Goal: Information Seeking & Learning: Learn about a topic

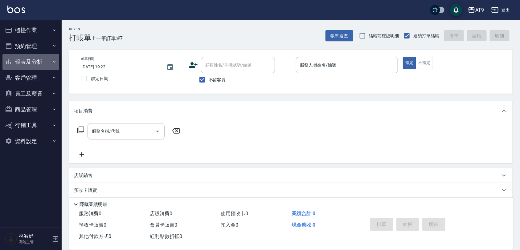
click at [37, 58] on button "報表及分析" at bounding box center [30, 62] width 57 height 16
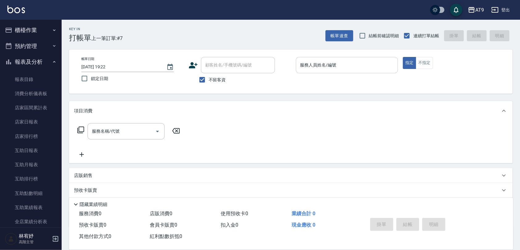
click at [373, 64] on input "服務人員姓名/編號" at bounding box center [347, 65] width 97 height 11
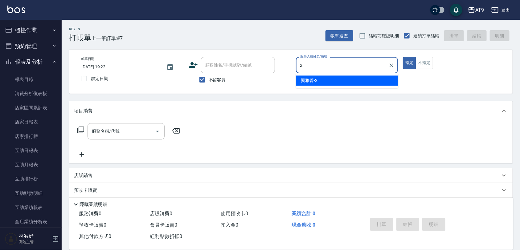
type input "2"
type button "true"
type input "[PERSON_NAME]-2"
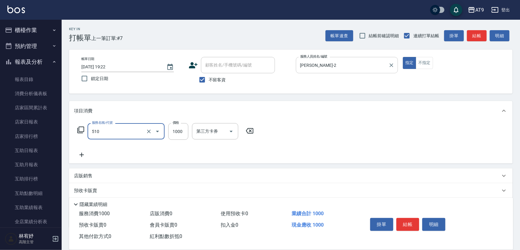
type input "染髮-2(510)"
type input "1499"
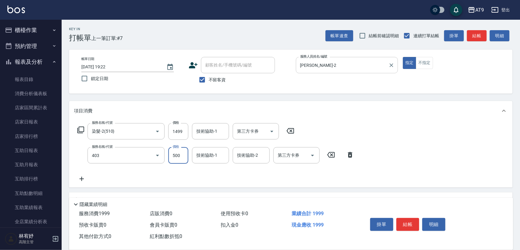
type input "天天護髮(403)"
type input "2000"
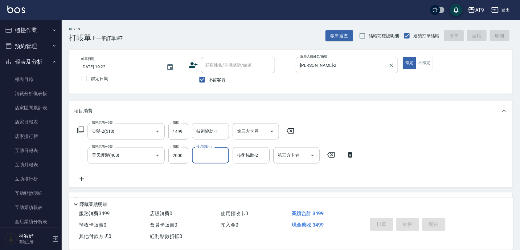
type input "[DATE] 21:07"
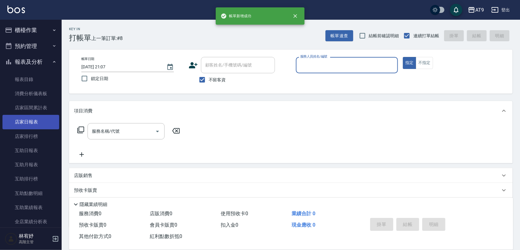
click at [27, 124] on link "店家日報表" at bounding box center [30, 122] width 57 height 14
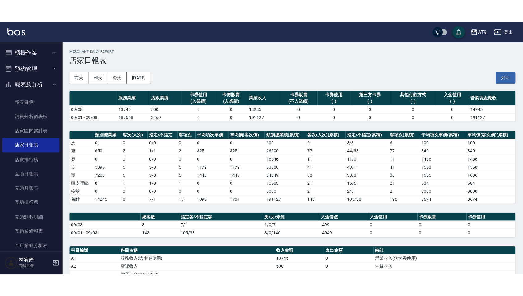
scroll to position [39, 0]
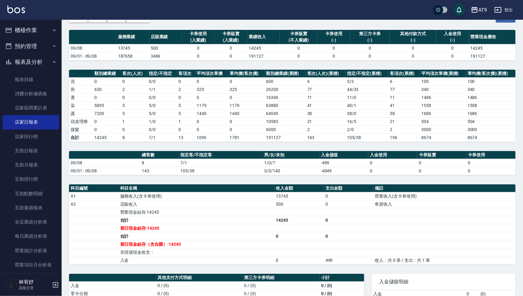
click at [35, 29] on button "櫃檯作業" at bounding box center [30, 30] width 57 height 16
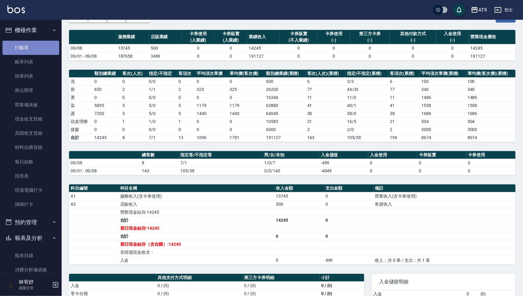
click at [39, 49] on link "打帳單" at bounding box center [30, 48] width 57 height 14
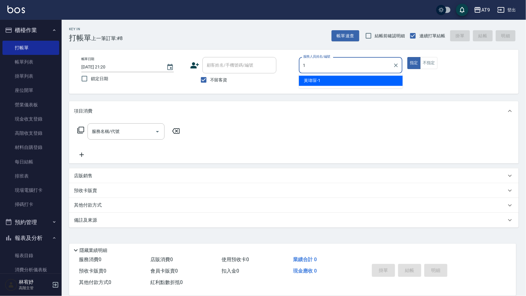
type input "1"
type button "true"
type input "[PERSON_NAME]-1"
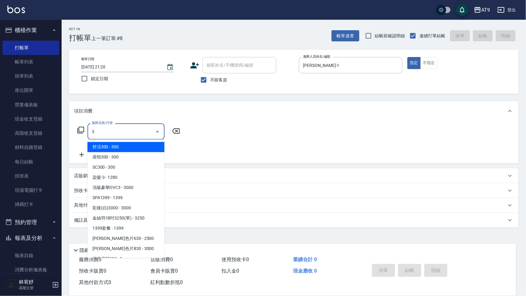
type input "3"
click at [211, 77] on span "不留客資" at bounding box center [218, 80] width 17 height 6
click at [210, 77] on input "不留客資" at bounding box center [203, 79] width 13 height 13
checkbox input "false"
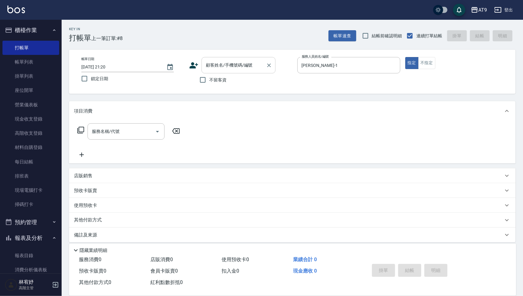
click at [226, 67] on input "顧客姓名/手機號碼/編號" at bounding box center [233, 65] width 59 height 11
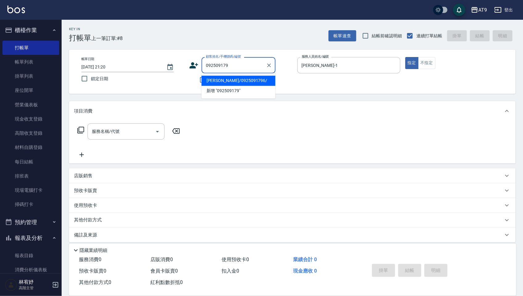
type input "[PERSON_NAME]/0925091796/"
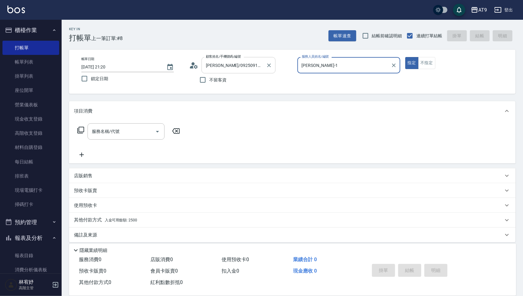
click at [405, 57] on button "指定" at bounding box center [411, 63] width 13 height 12
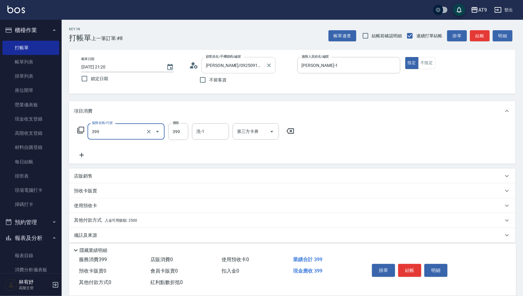
type input "海鹽SPA洗(399)"
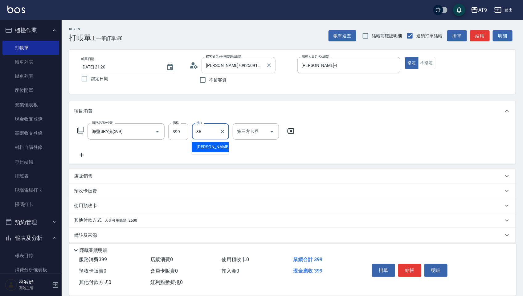
type input "[PERSON_NAME]-36"
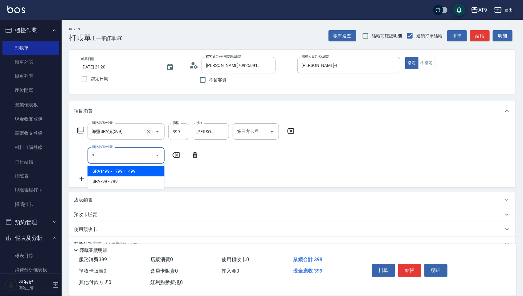
click at [147, 129] on icon "Clear" at bounding box center [149, 132] width 6 height 6
type input "7"
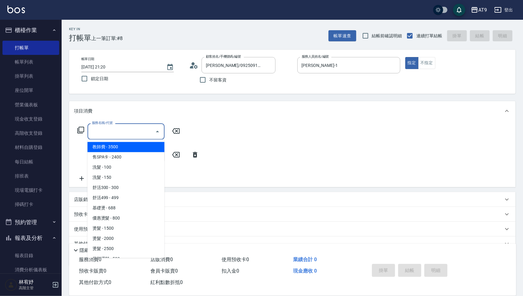
type input "0"
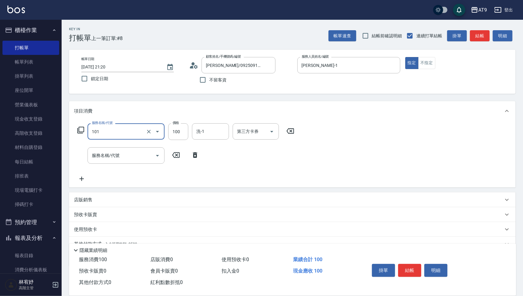
type input "洗髮(101)"
type input "399"
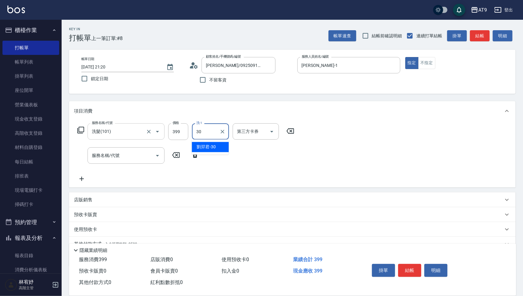
type input "[PERSON_NAME]-30"
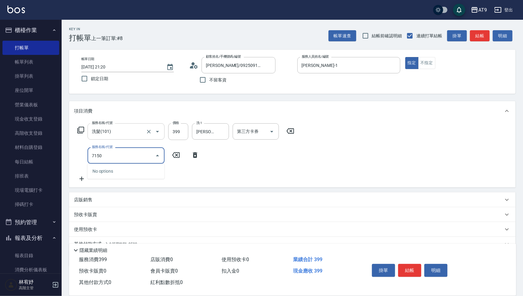
type input "71500"
type input "重整(71500)"
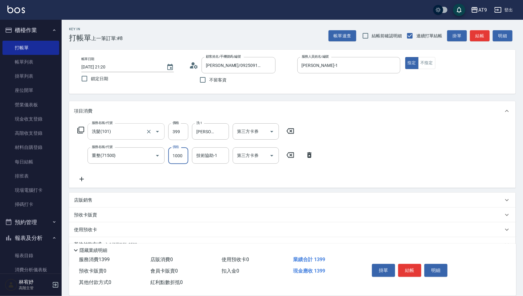
type input "1000"
type input "2"
type input "[PERSON_NAME]-36"
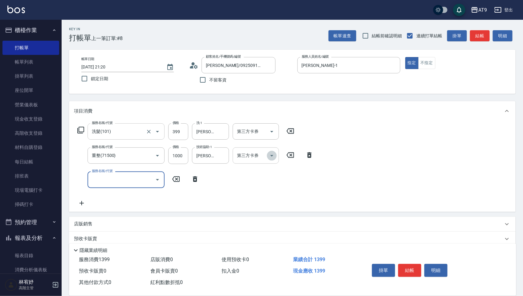
click at [271, 157] on icon "Open" at bounding box center [271, 155] width 7 height 7
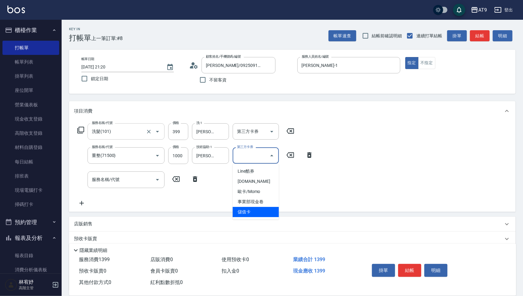
click at [253, 212] on span "儲值卡" at bounding box center [256, 212] width 46 height 10
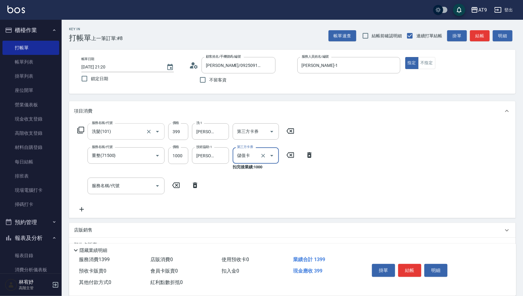
type input "儲值卡"
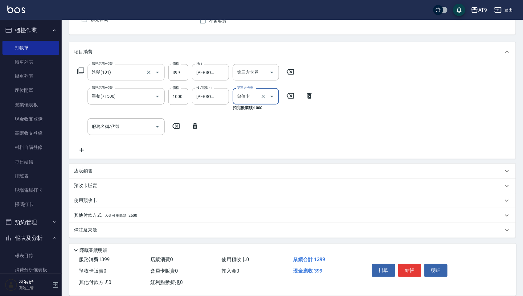
click at [139, 212] on div "其他付款方式 入金可用餘額: 2500" at bounding box center [288, 215] width 429 height 7
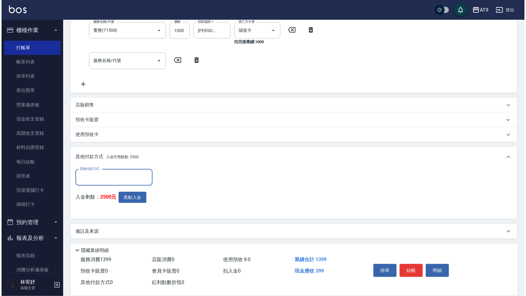
scroll to position [126, 0]
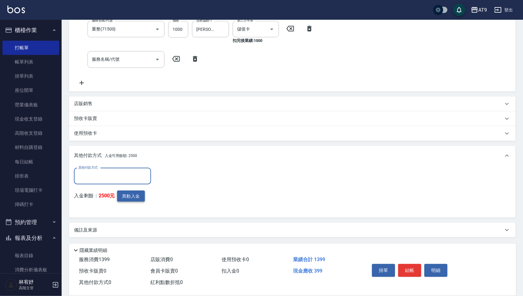
click at [136, 196] on button "異動入金" at bounding box center [131, 196] width 28 height 11
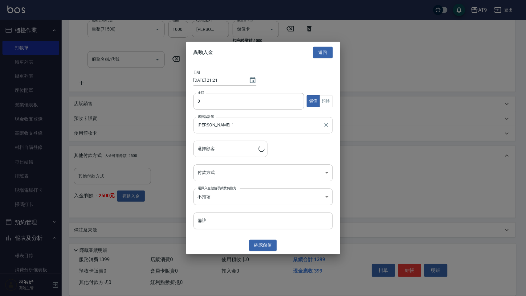
type input "[PERSON_NAME]/0925091796/"
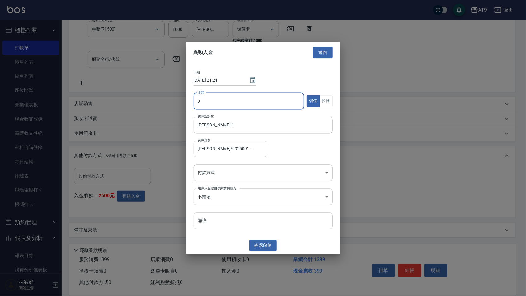
click at [223, 94] on input "0" at bounding box center [249, 101] width 111 height 17
type input "1000"
click at [330, 101] on button "扣除" at bounding box center [326, 101] width 13 height 12
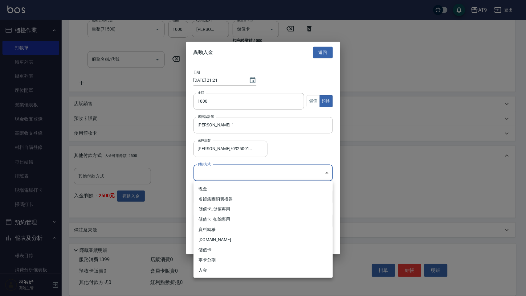
click at [241, 173] on body "AT9 登出 櫃檯作業 打帳單 帳單列表 掛單列表 座位開單 營業儀表板 現金收支登錄 高階收支登錄 材料自購登錄 每日結帳 排班表 現場電腦打卡 掃碼打卡 …" at bounding box center [263, 85] width 526 height 423
click at [247, 216] on li "儲值卡_扣除專用" at bounding box center [263, 219] width 139 height 10
type input "儲值卡_扣除專用"
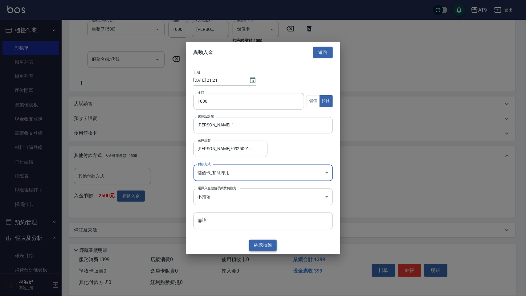
click at [271, 240] on button "確認 扣除" at bounding box center [263, 245] width 28 height 11
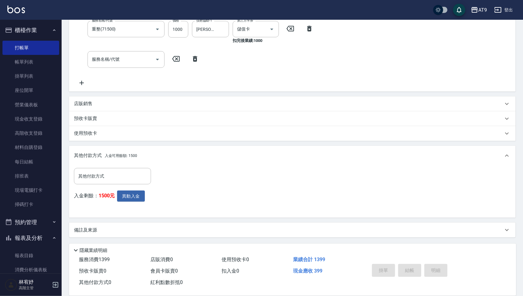
type input "[DATE] 21:21"
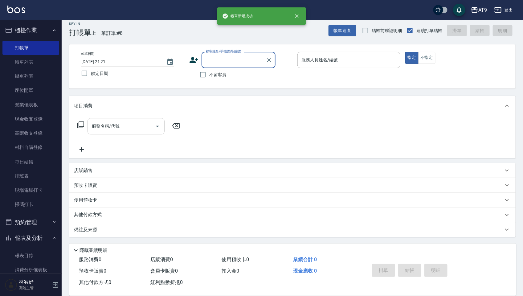
scroll to position [0, 0]
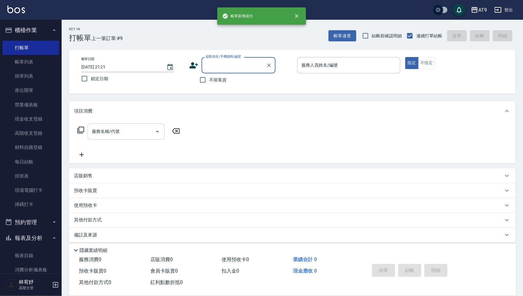
click at [216, 79] on span "不留客資" at bounding box center [217, 80] width 17 height 6
click at [209, 79] on input "不留客資" at bounding box center [202, 79] width 13 height 13
checkbox input "true"
type input "[PERSON_NAME]/0925091796/"
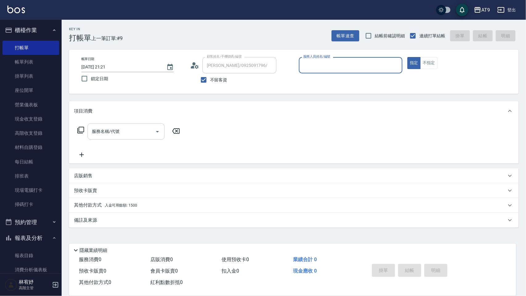
type input "[PERSON_NAME]-1"
click at [216, 79] on span "不留客資" at bounding box center [218, 80] width 17 height 6
click at [210, 79] on input "不留客資" at bounding box center [203, 79] width 13 height 13
checkbox input "false"
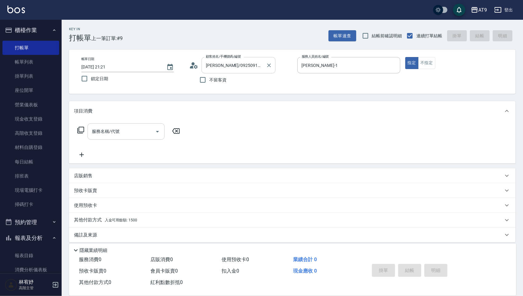
type input "[PERSON_NAME]/0965700978/"
click at [264, 65] on input "[PERSON_NAME]/0965700978/" at bounding box center [233, 65] width 59 height 11
type input "FANNY-3"
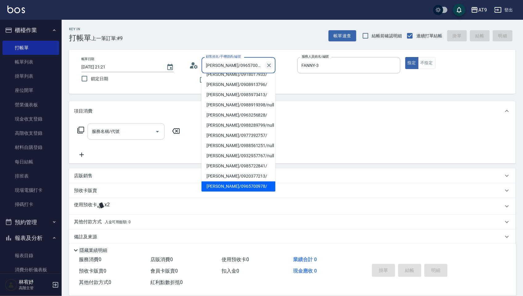
click at [273, 65] on button "Clear" at bounding box center [269, 65] width 9 height 9
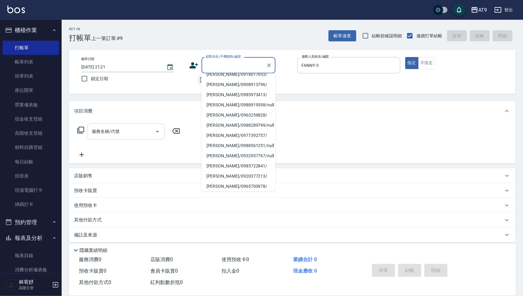
scroll to position [2, 0]
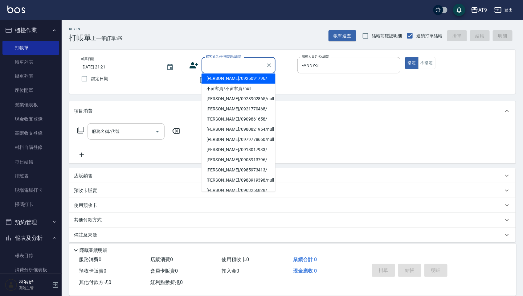
click at [174, 76] on label "鎖定日期" at bounding box center [128, 78] width 101 height 13
click at [91, 76] on input "鎖定日期" at bounding box center [84, 78] width 13 height 13
checkbox input "true"
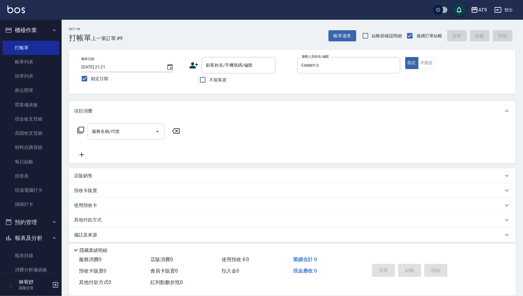
click at [204, 79] on input "不留客資" at bounding box center [202, 79] width 13 height 13
checkbox input "true"
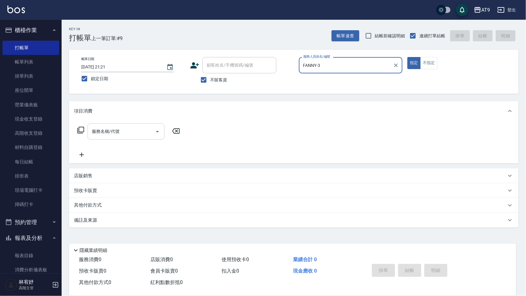
click at [102, 80] on span "鎖定日期" at bounding box center [99, 79] width 17 height 6
click at [91, 80] on input "鎖定日期" at bounding box center [84, 78] width 13 height 13
checkbox input "false"
click at [322, 62] on input "FANNY-3" at bounding box center [346, 65] width 89 height 11
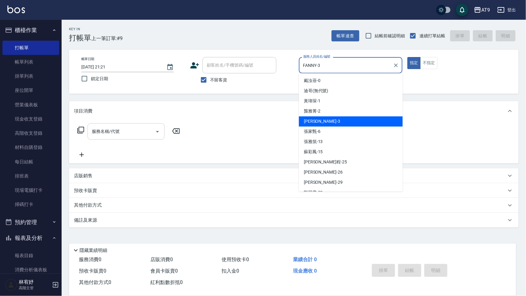
click at [234, 62] on div "帳單日期 [DATE] 21:21 鎖定日期 顧客姓名/手機號碼/編號 顧客姓名/手機號碼/編號 不留客資 服務人員姓名/編號 [PERSON_NAME]-3…" at bounding box center [293, 71] width 435 height 29
type input "[PERSON_NAME]-1"
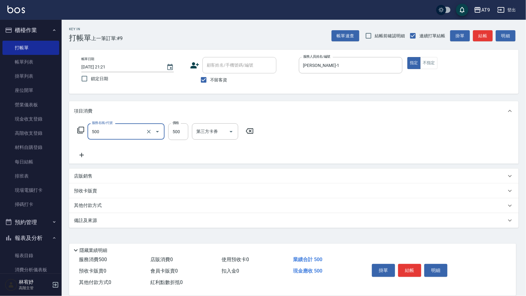
type input "SC500(500)"
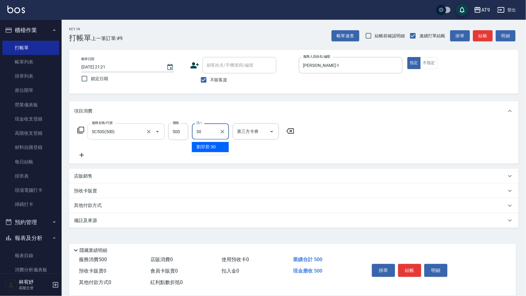
type input "[PERSON_NAME]-30"
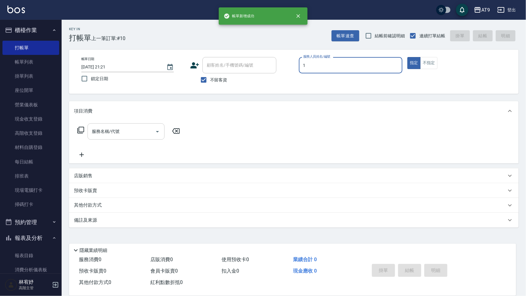
type input "[PERSON_NAME]-1"
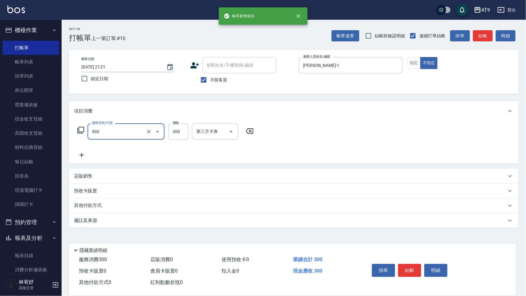
type input "SC300(300)"
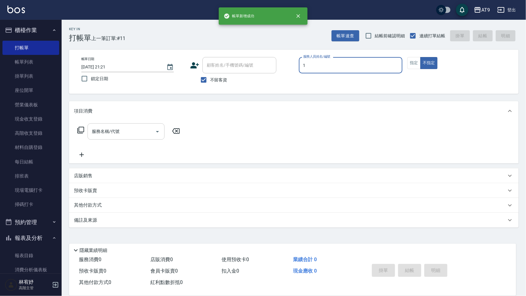
type input "1"
type button "false"
type input "[PERSON_NAME]-1"
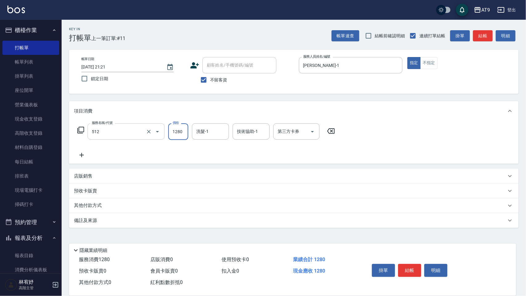
type input "染髮-3(512)"
type input "2050"
type input "[PERSON_NAME]-37"
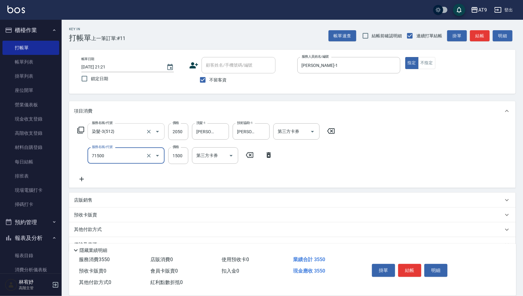
type input "重整(71500)"
type input "3000"
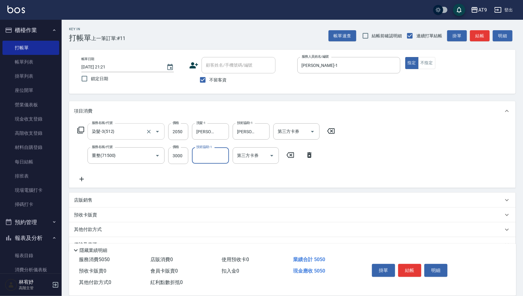
type input "3"
type input "[PERSON_NAME]-26"
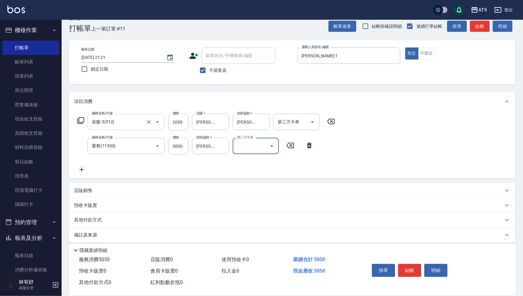
scroll to position [14, 0]
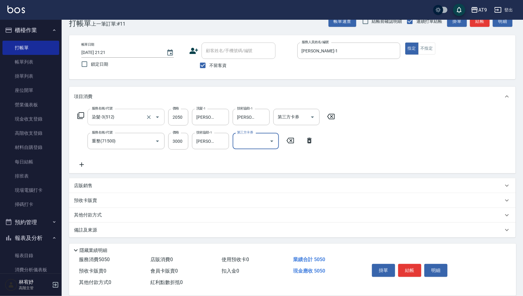
click at [125, 213] on div "其他付款方式" at bounding box center [288, 215] width 429 height 7
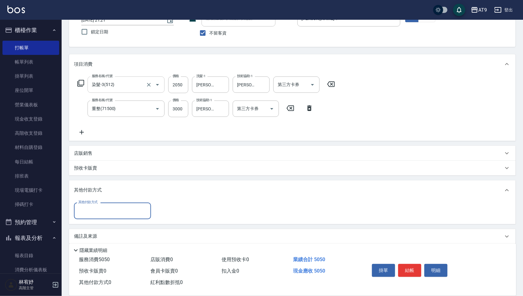
scroll to position [53, 0]
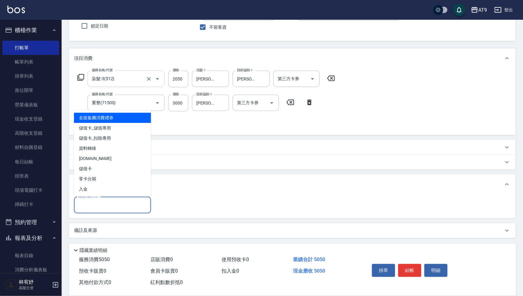
click at [124, 200] on input "其他付款方式" at bounding box center [113, 204] width 72 height 11
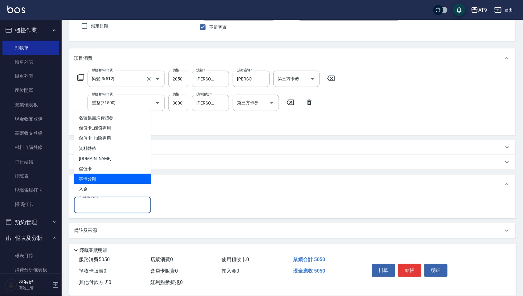
click at [127, 182] on span "零卡分期" at bounding box center [112, 179] width 77 height 10
type input "零卡分期"
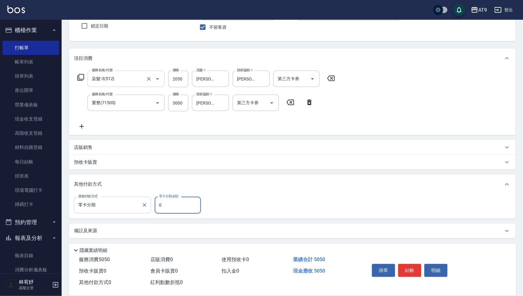
drag, startPoint x: 181, startPoint y: 203, endPoint x: 135, endPoint y: 196, distance: 46.2
click at [135, 197] on div "其他付款方式 零卡分期 其他付款方式 零卡分期金額 0 零卡分期金額" at bounding box center [139, 205] width 131 height 17
type input "5050"
type input "[DATE] 21:22"
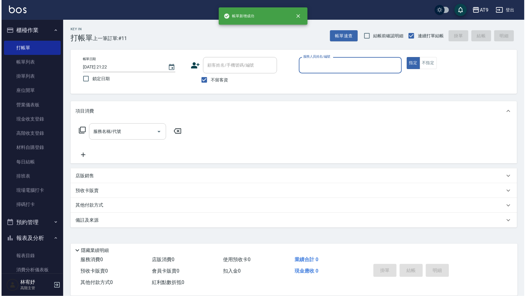
scroll to position [0, 0]
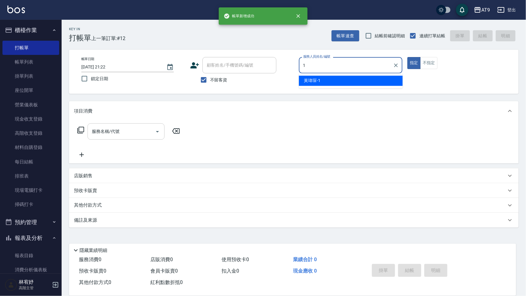
type input "[PERSON_NAME]-1"
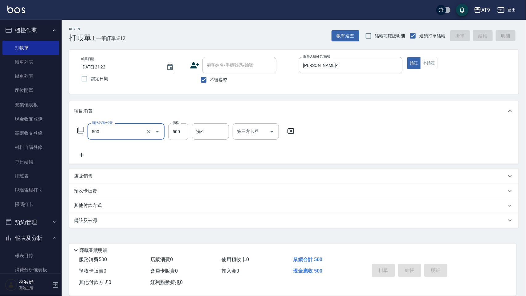
type input "500"
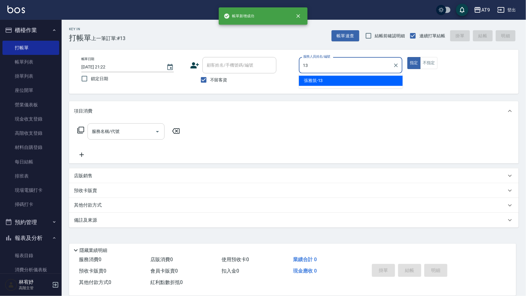
type input "[PERSON_NAME]-13"
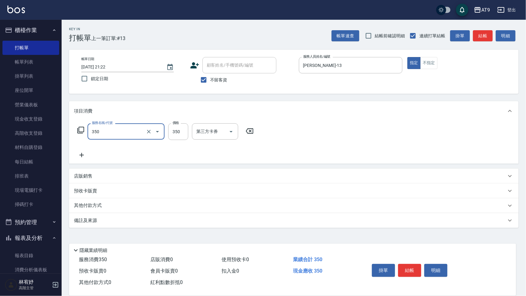
type input "剪髮(350)"
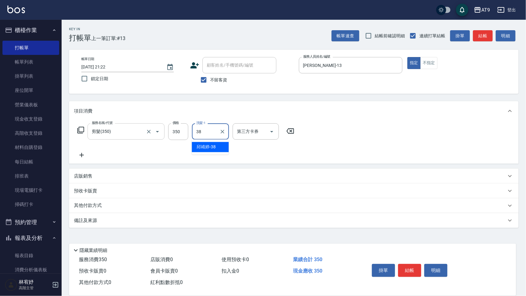
type input "[PERSON_NAME]-38"
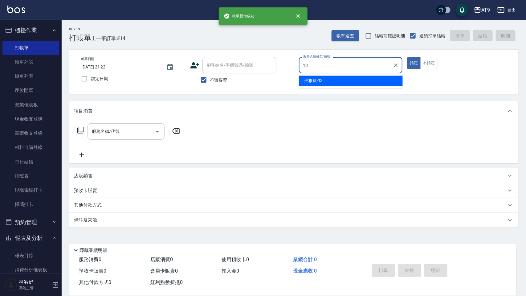
type input "[PERSON_NAME]-13"
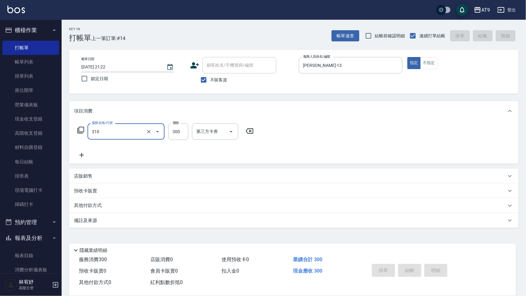
type input "310"
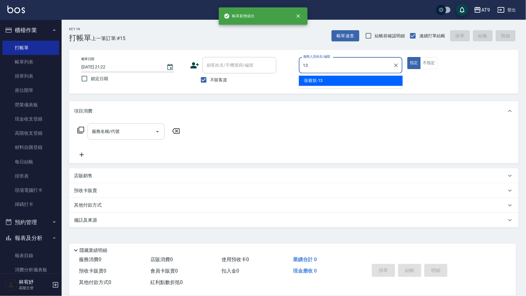
type input "[PERSON_NAME]-13"
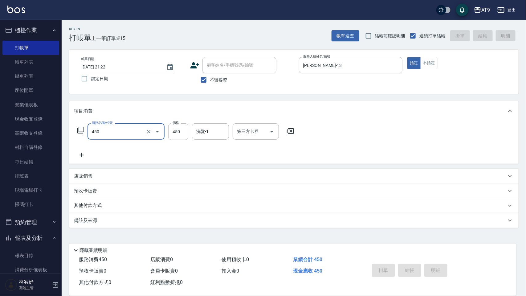
type input "450"
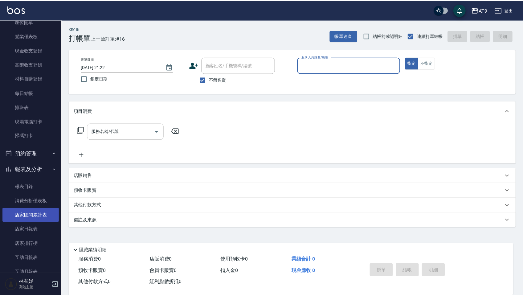
scroll to position [116, 0]
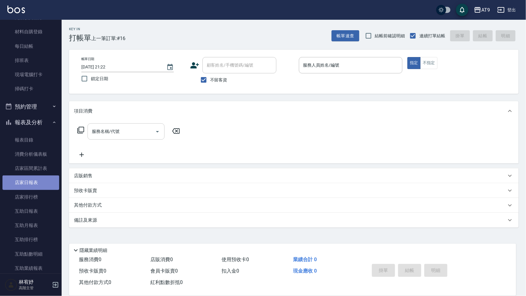
click at [39, 181] on link "店家日報表" at bounding box center [30, 182] width 57 height 14
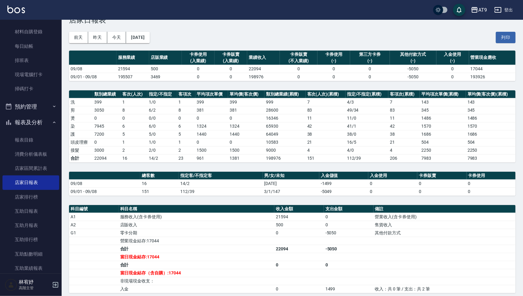
scroll to position [19, 0]
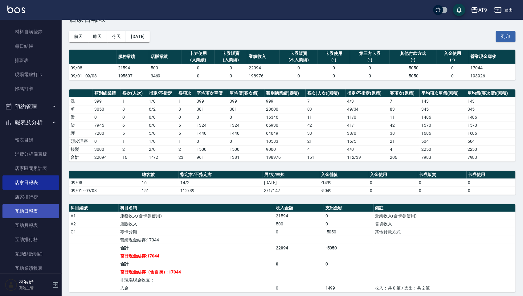
click at [22, 211] on link "互助日報表" at bounding box center [30, 211] width 57 height 14
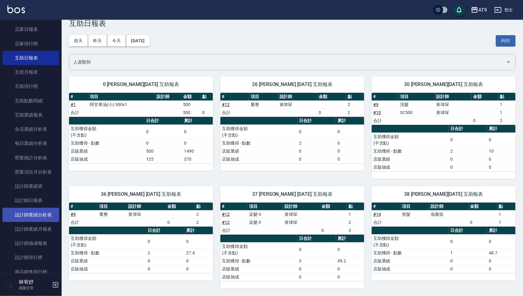
scroll to position [270, 0]
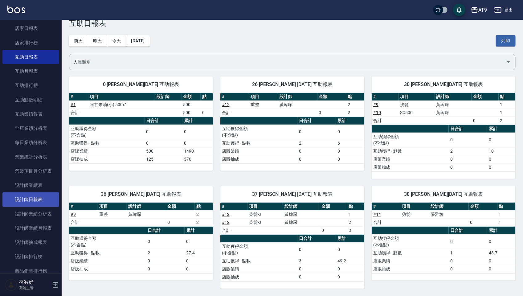
click at [42, 200] on link "設計師日報表" at bounding box center [30, 199] width 57 height 14
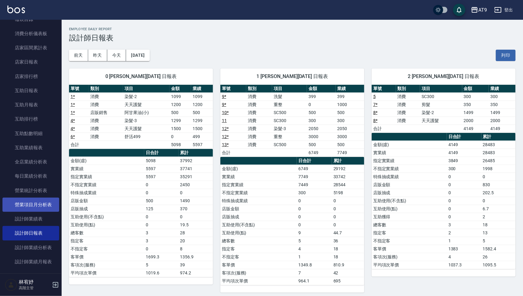
scroll to position [193, 0]
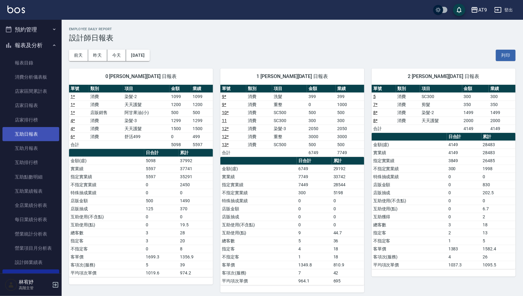
click at [43, 131] on link "互助日報表" at bounding box center [30, 134] width 57 height 14
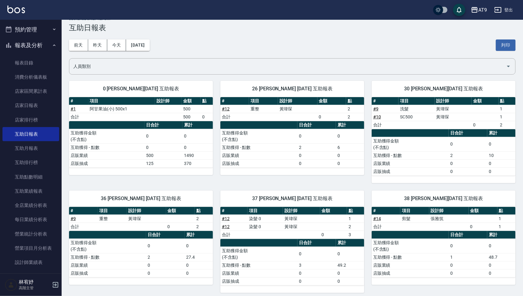
scroll to position [16, 0]
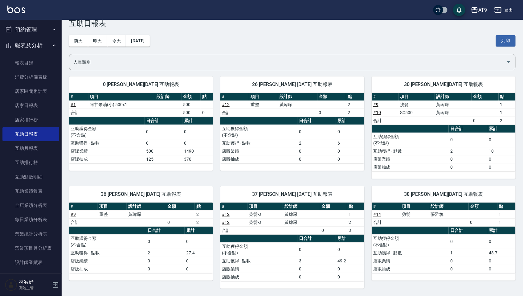
click at [315, 40] on div "[DATE] [DATE] [DATE] [DATE] 列印" at bounding box center [292, 41] width 447 height 26
drag, startPoint x: 106, startPoint y: 193, endPoint x: 161, endPoint y: 193, distance: 54.3
click at [161, 193] on span "36 [PERSON_NAME] [DATE] 互助報表" at bounding box center [140, 194] width 129 height 6
drag, startPoint x: 161, startPoint y: 193, endPoint x: 203, endPoint y: 191, distance: 42.0
click at [203, 191] on span "36 [PERSON_NAME] [DATE] 互助報表" at bounding box center [140, 194] width 129 height 6
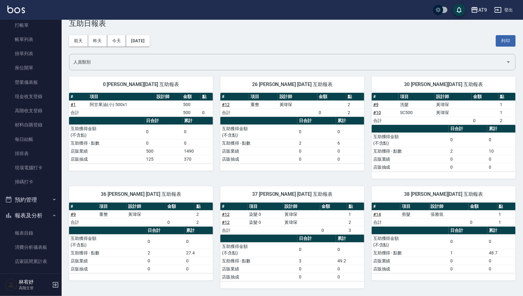
scroll to position [0, 0]
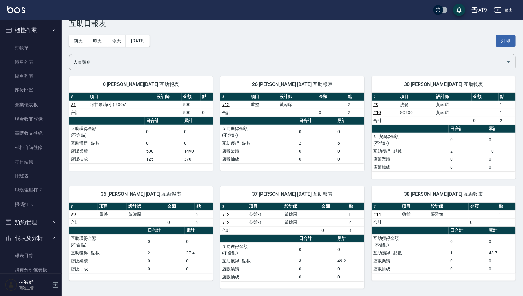
click at [172, 41] on div "[DATE] [DATE] [DATE] [DATE] 列印" at bounding box center [292, 41] width 447 height 26
click at [191, 39] on div "[DATE] [DATE] [DATE] [DATE] 列印" at bounding box center [292, 41] width 447 height 26
drag, startPoint x: 128, startPoint y: 194, endPoint x: 122, endPoint y: 193, distance: 5.9
click at [122, 193] on span "36 [PERSON_NAME] [DATE] 互助報表" at bounding box center [140, 194] width 129 height 6
drag, startPoint x: 122, startPoint y: 193, endPoint x: 117, endPoint y: 196, distance: 5.4
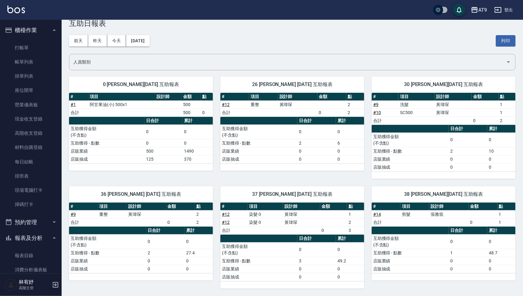
click at [117, 196] on span "36 [PERSON_NAME] [DATE] 互助報表" at bounding box center [140, 194] width 129 height 6
drag, startPoint x: 126, startPoint y: 192, endPoint x: 112, endPoint y: 198, distance: 16.2
click at [112, 198] on div "36 [PERSON_NAME] [DATE] 互助報表" at bounding box center [141, 194] width 144 height 16
drag, startPoint x: 112, startPoint y: 198, endPoint x: 90, endPoint y: 198, distance: 21.6
click at [90, 198] on div "36 [PERSON_NAME] [DATE] 互助報表" at bounding box center [141, 194] width 144 height 16
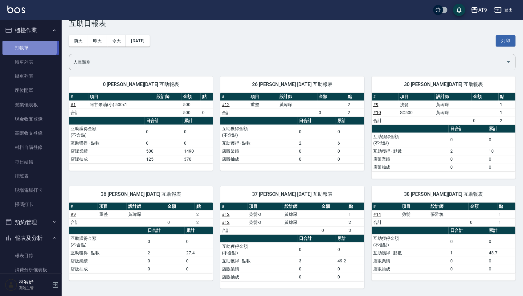
click at [22, 46] on link "打帳單" at bounding box center [30, 48] width 57 height 14
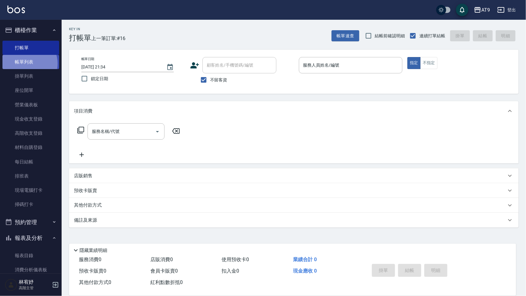
click at [26, 64] on link "帳單列表" at bounding box center [30, 62] width 57 height 14
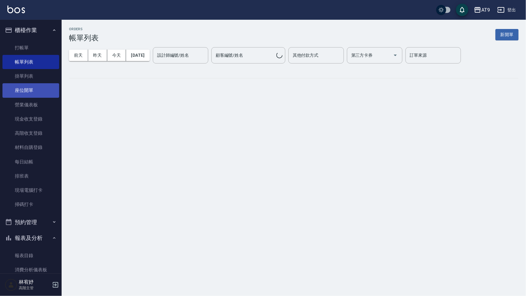
click at [28, 92] on link "座位開單" at bounding box center [30, 90] width 57 height 14
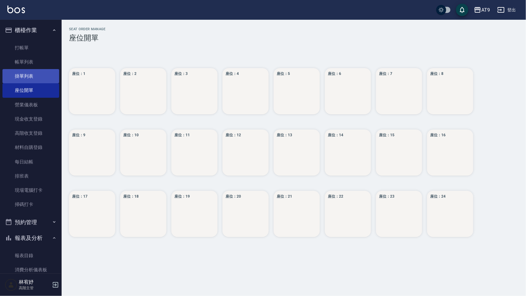
click at [35, 79] on link "掛單列表" at bounding box center [30, 76] width 57 height 14
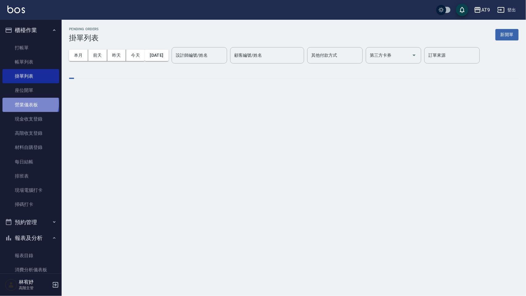
click at [30, 103] on link "營業儀表板" at bounding box center [30, 105] width 57 height 14
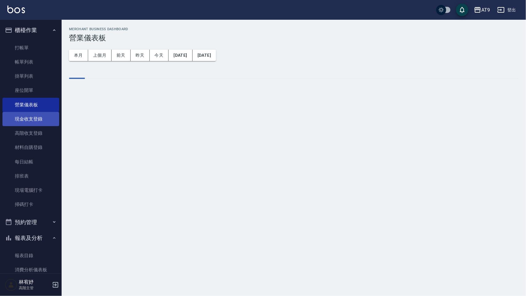
click at [28, 121] on link "現金收支登錄" at bounding box center [30, 119] width 57 height 14
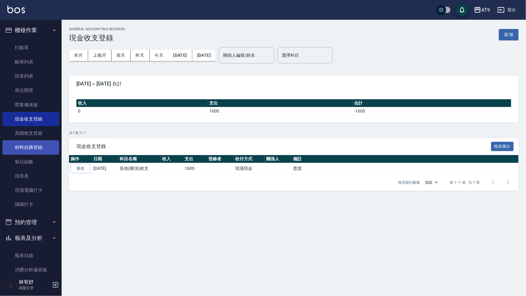
click at [35, 141] on link "材料自購登錄" at bounding box center [30, 147] width 57 height 14
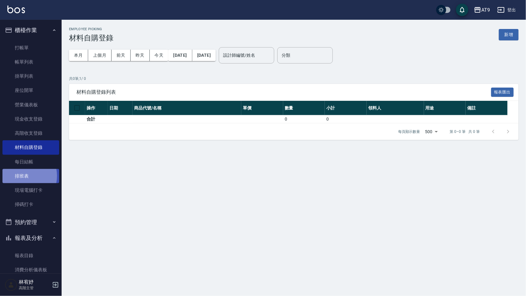
click at [20, 176] on link "排班表" at bounding box center [30, 176] width 57 height 14
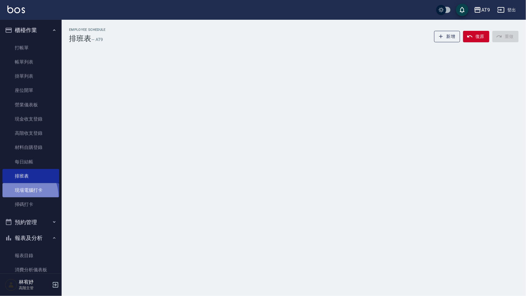
click at [15, 197] on link "現場電腦打卡" at bounding box center [30, 190] width 57 height 14
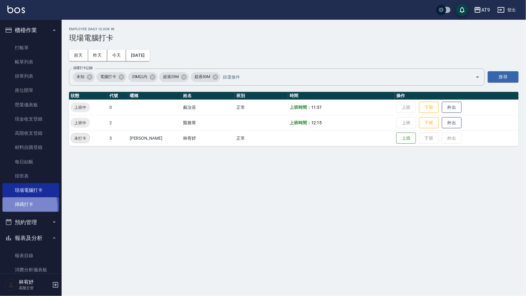
click at [17, 207] on link "掃碼打卡" at bounding box center [30, 204] width 57 height 14
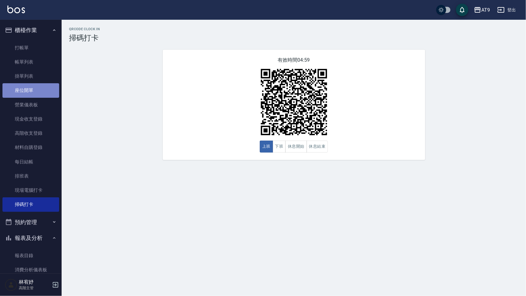
click at [37, 87] on link "座位開單" at bounding box center [30, 90] width 57 height 14
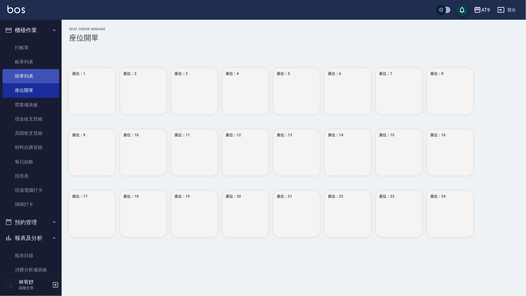
click at [36, 75] on link "掛單列表" at bounding box center [30, 76] width 57 height 14
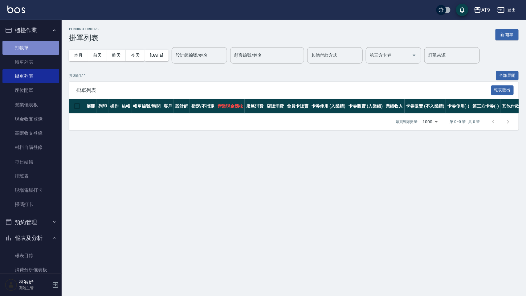
click at [42, 43] on link "打帳單" at bounding box center [30, 48] width 57 height 14
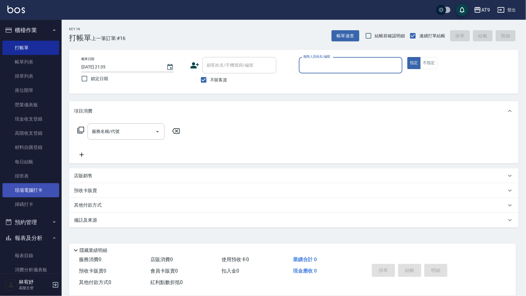
click at [26, 192] on link "現場電腦打卡" at bounding box center [30, 190] width 57 height 14
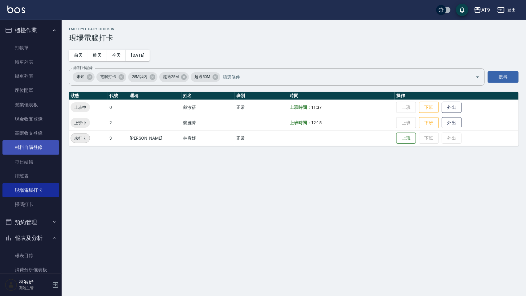
click at [40, 149] on link "材料自購登錄" at bounding box center [30, 147] width 57 height 14
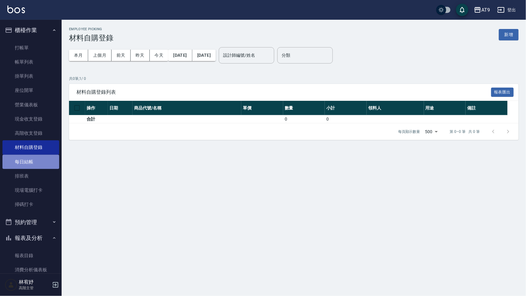
click at [32, 166] on link "每日結帳" at bounding box center [30, 162] width 57 height 14
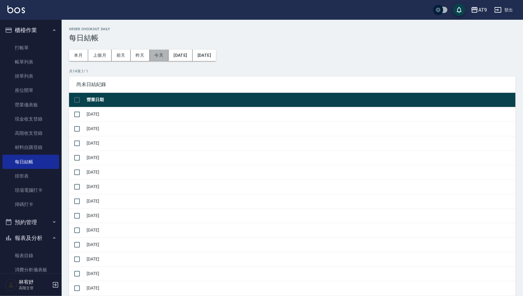
click at [158, 53] on button "今天" at bounding box center [159, 55] width 19 height 11
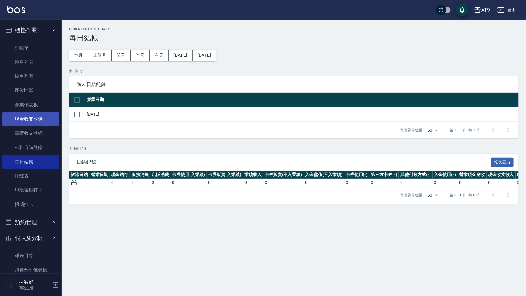
click at [33, 115] on link "現金收支登錄" at bounding box center [30, 119] width 57 height 14
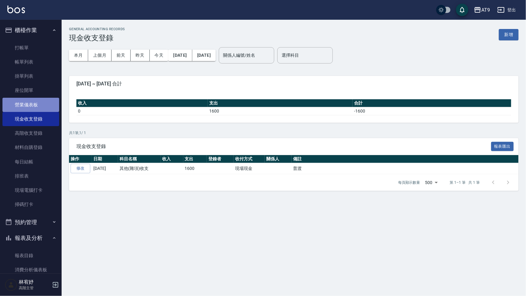
click at [36, 107] on link "營業儀表板" at bounding box center [30, 105] width 57 height 14
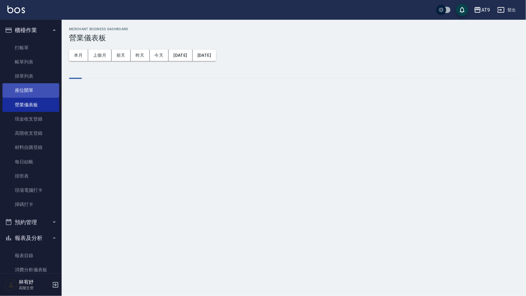
click at [36, 92] on link "座位開單" at bounding box center [30, 90] width 57 height 14
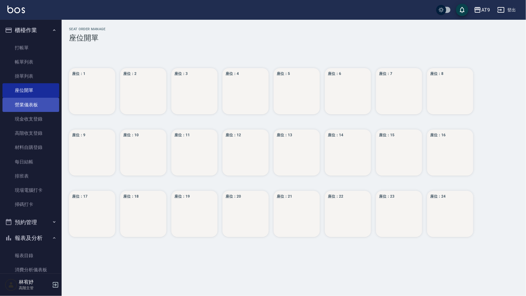
click at [36, 111] on link "營業儀表板" at bounding box center [30, 105] width 57 height 14
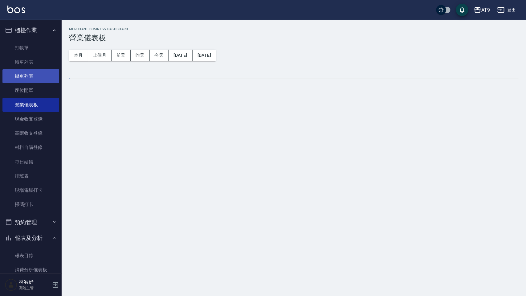
click at [39, 77] on link "掛單列表" at bounding box center [30, 76] width 57 height 14
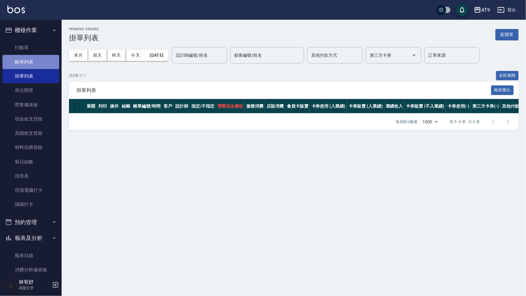
click at [41, 61] on link "帳單列表" at bounding box center [30, 62] width 57 height 14
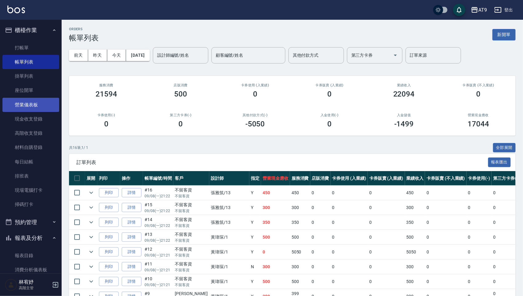
click at [39, 104] on link "營業儀表板" at bounding box center [30, 105] width 57 height 14
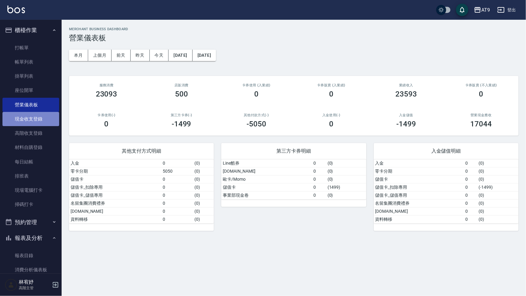
click at [36, 119] on link "現金收支登錄" at bounding box center [30, 119] width 57 height 14
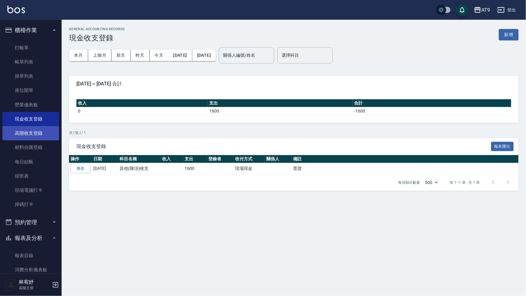
click at [40, 131] on link "高階收支登錄" at bounding box center [30, 133] width 57 height 14
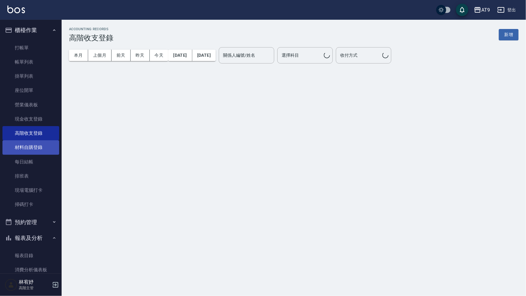
click at [36, 142] on link "材料自購登錄" at bounding box center [30, 147] width 57 height 14
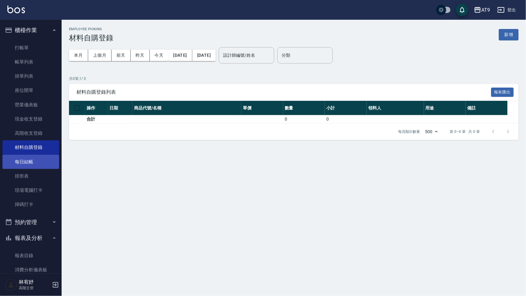
click at [27, 166] on link "每日結帳" at bounding box center [30, 162] width 57 height 14
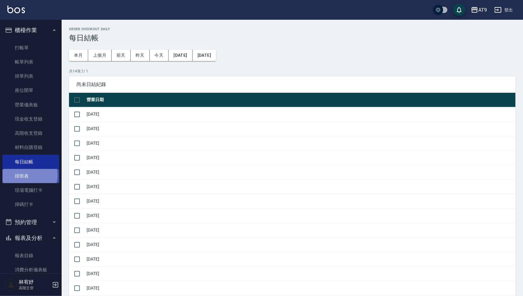
click at [29, 175] on link "排班表" at bounding box center [30, 176] width 57 height 14
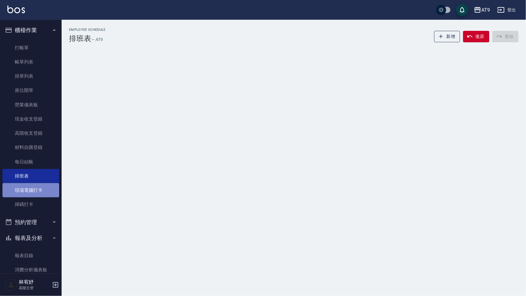
click at [34, 191] on link "現場電腦打卡" at bounding box center [30, 190] width 57 height 14
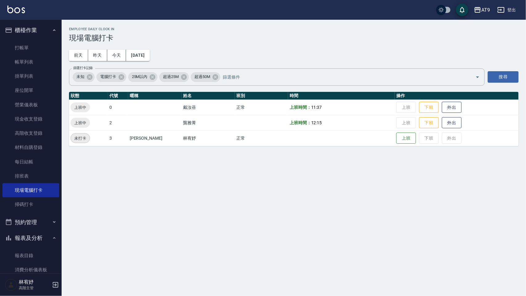
click at [23, 239] on button "報表及分析" at bounding box center [30, 238] width 57 height 16
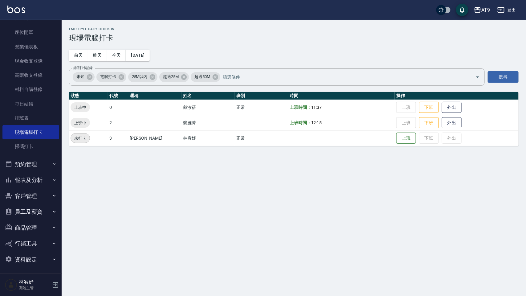
scroll to position [59, 0]
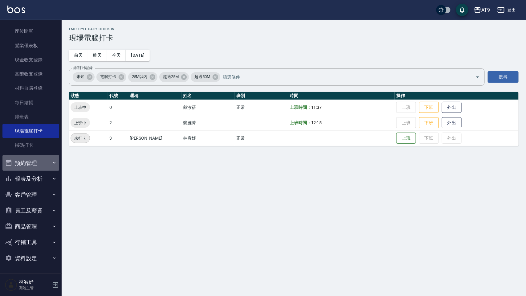
click at [33, 160] on button "預約管理" at bounding box center [30, 163] width 57 height 16
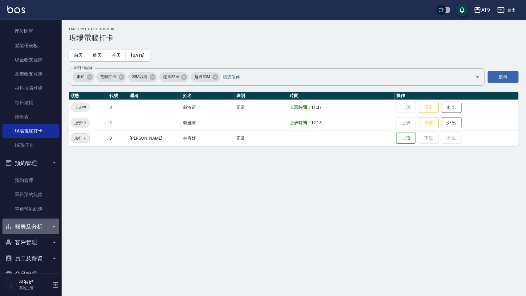
click at [35, 222] on button "報表及分析" at bounding box center [30, 227] width 57 height 16
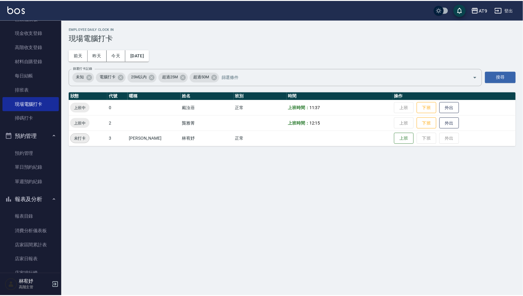
scroll to position [98, 0]
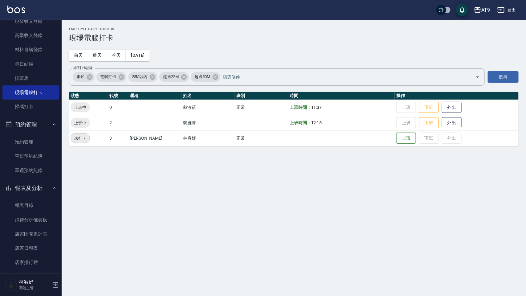
click at [36, 224] on link "消費分析儀表板" at bounding box center [30, 220] width 57 height 14
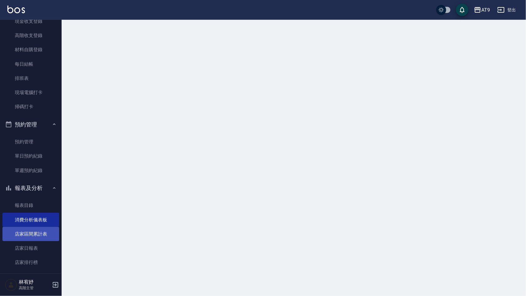
click at [33, 234] on link "店家區間累計表" at bounding box center [30, 234] width 57 height 14
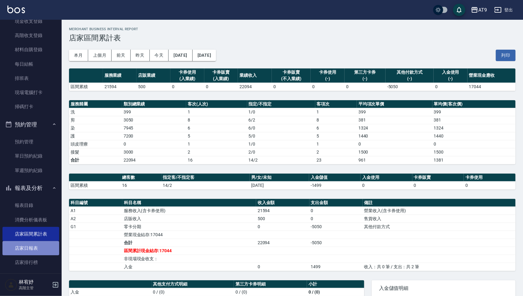
click at [32, 250] on link "店家日報表" at bounding box center [30, 248] width 57 height 14
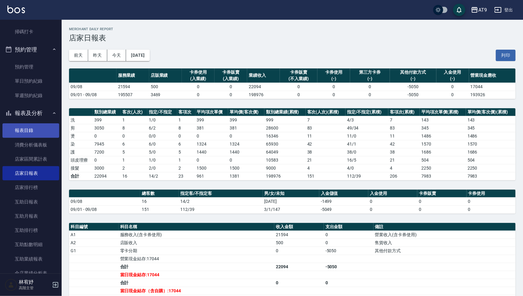
scroll to position [175, 0]
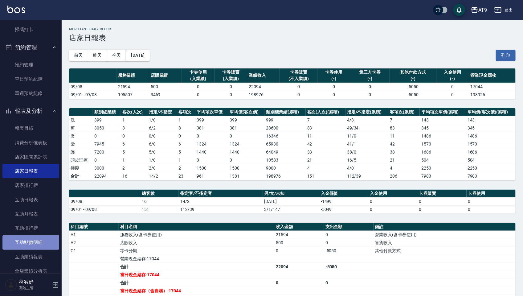
click at [35, 244] on link "互助點數明細" at bounding box center [30, 242] width 57 height 14
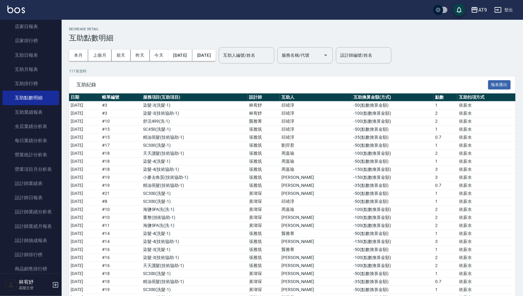
scroll to position [367, 0]
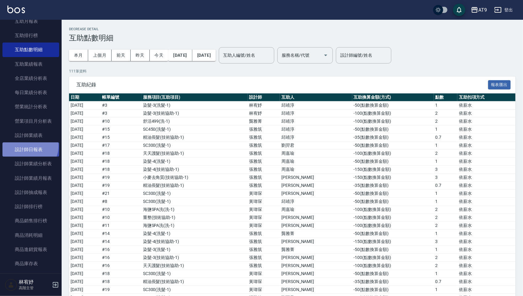
click at [29, 146] on link "設計師日報表" at bounding box center [30, 149] width 57 height 14
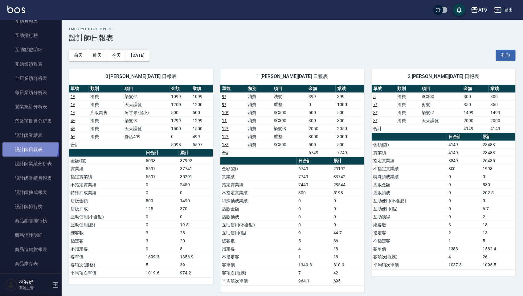
click at [29, 146] on link "設計師日報表" at bounding box center [30, 149] width 57 height 14
click at [254, 148] on td "消費" at bounding box center [259, 145] width 26 height 8
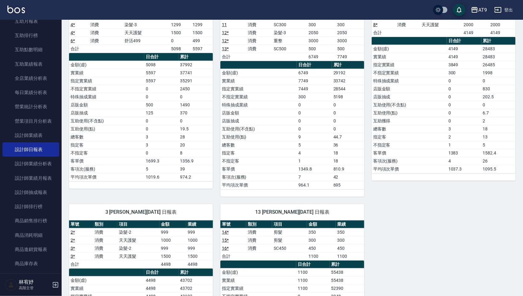
scroll to position [154, 0]
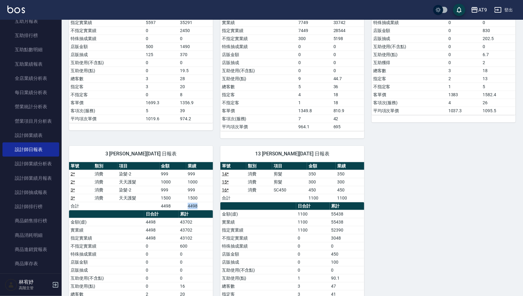
click at [211, 210] on tr "合計 4498 4498" at bounding box center [141, 206] width 144 height 8
drag, startPoint x: 211, startPoint y: 211, endPoint x: 223, endPoint y: 212, distance: 11.4
click at [221, 213] on td "金額(虛)" at bounding box center [258, 214] width 76 height 8
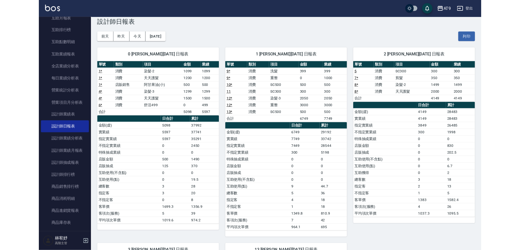
scroll to position [0, 0]
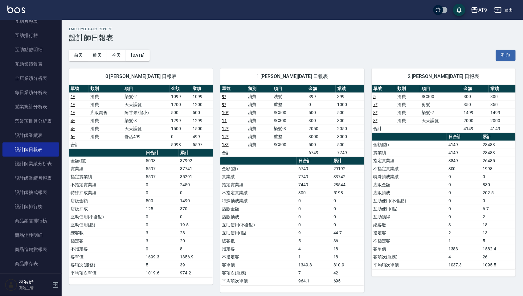
click at [182, 2] on div "AT9 登出" at bounding box center [261, 10] width 523 height 20
